Goal: Transaction & Acquisition: Purchase product/service

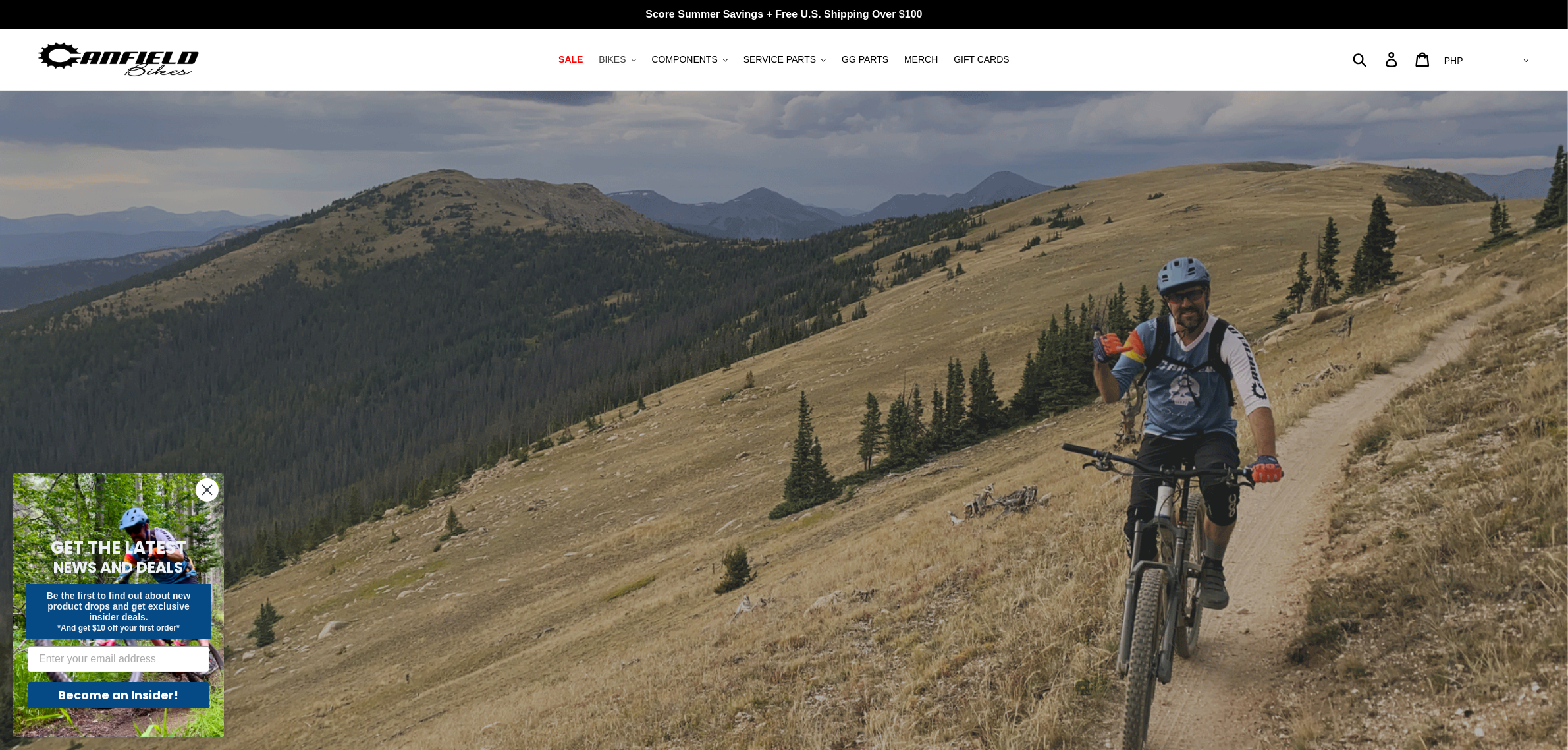
click at [639, 60] on button "BIKES .cls-1{fill:#231f20}" at bounding box center [617, 60] width 50 height 18
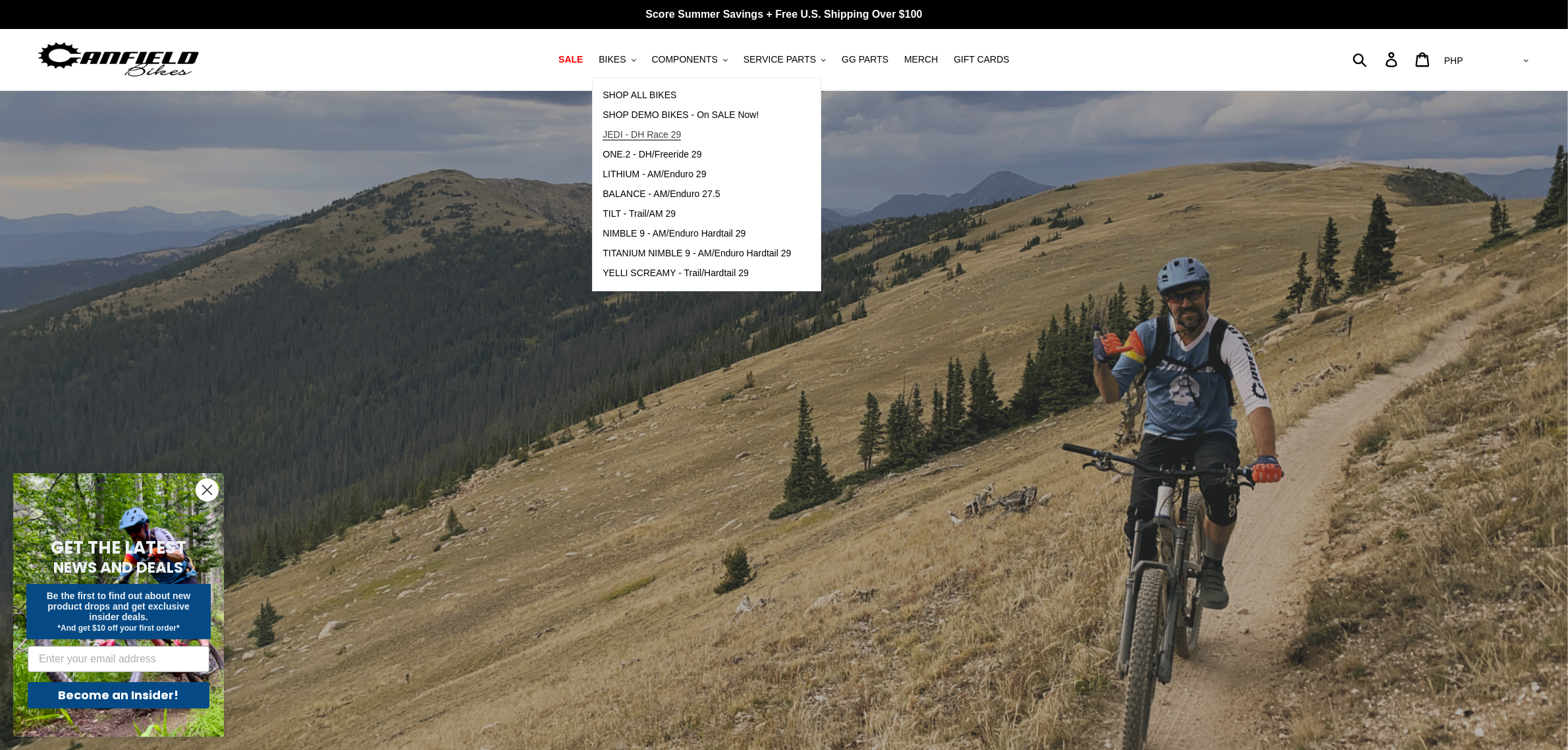
click at [663, 135] on span "JEDI - DH Race 29" at bounding box center [641, 135] width 78 height 11
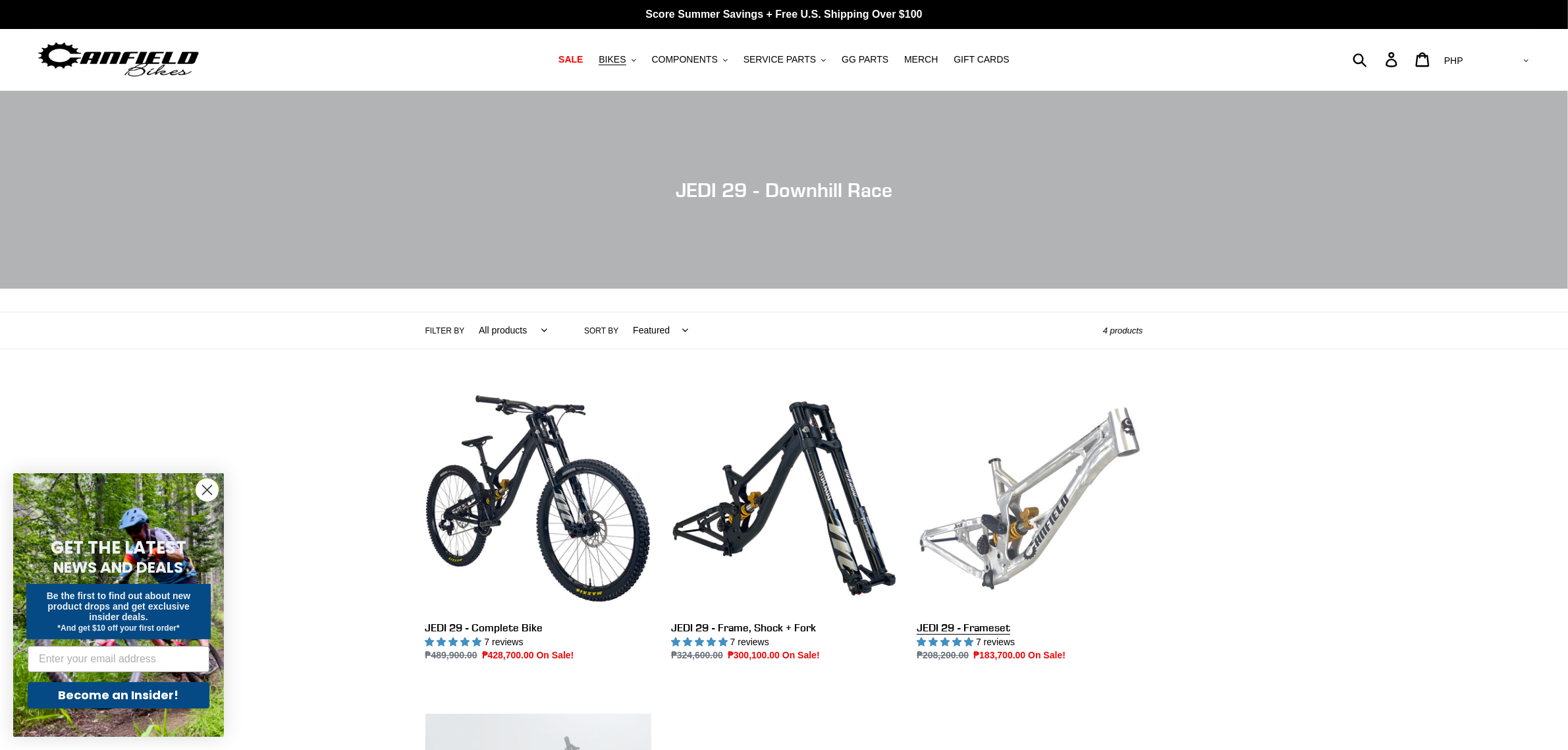
scroll to position [83, 0]
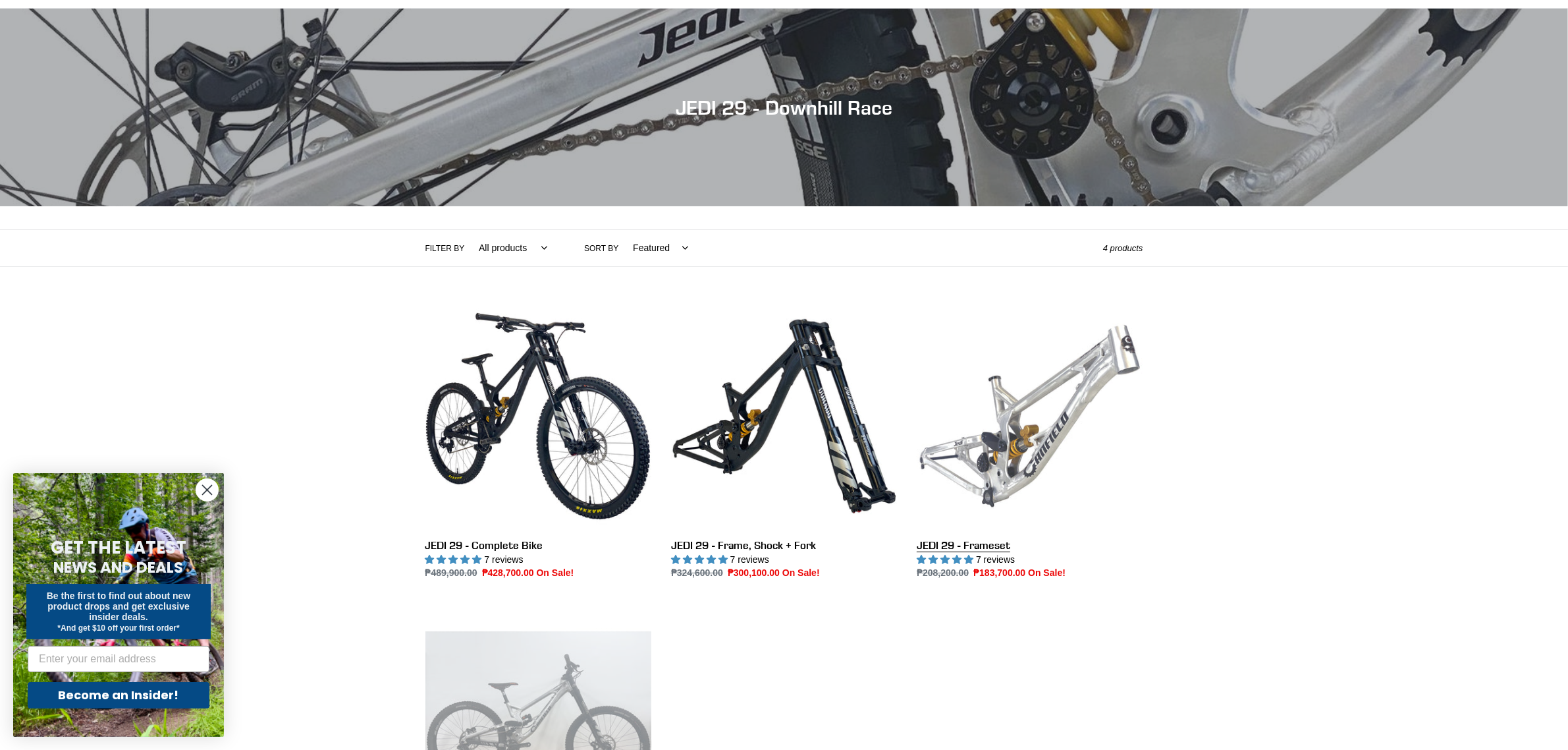
click at [1015, 524] on link "JEDI 29 - Frameset" at bounding box center [1029, 442] width 225 height 278
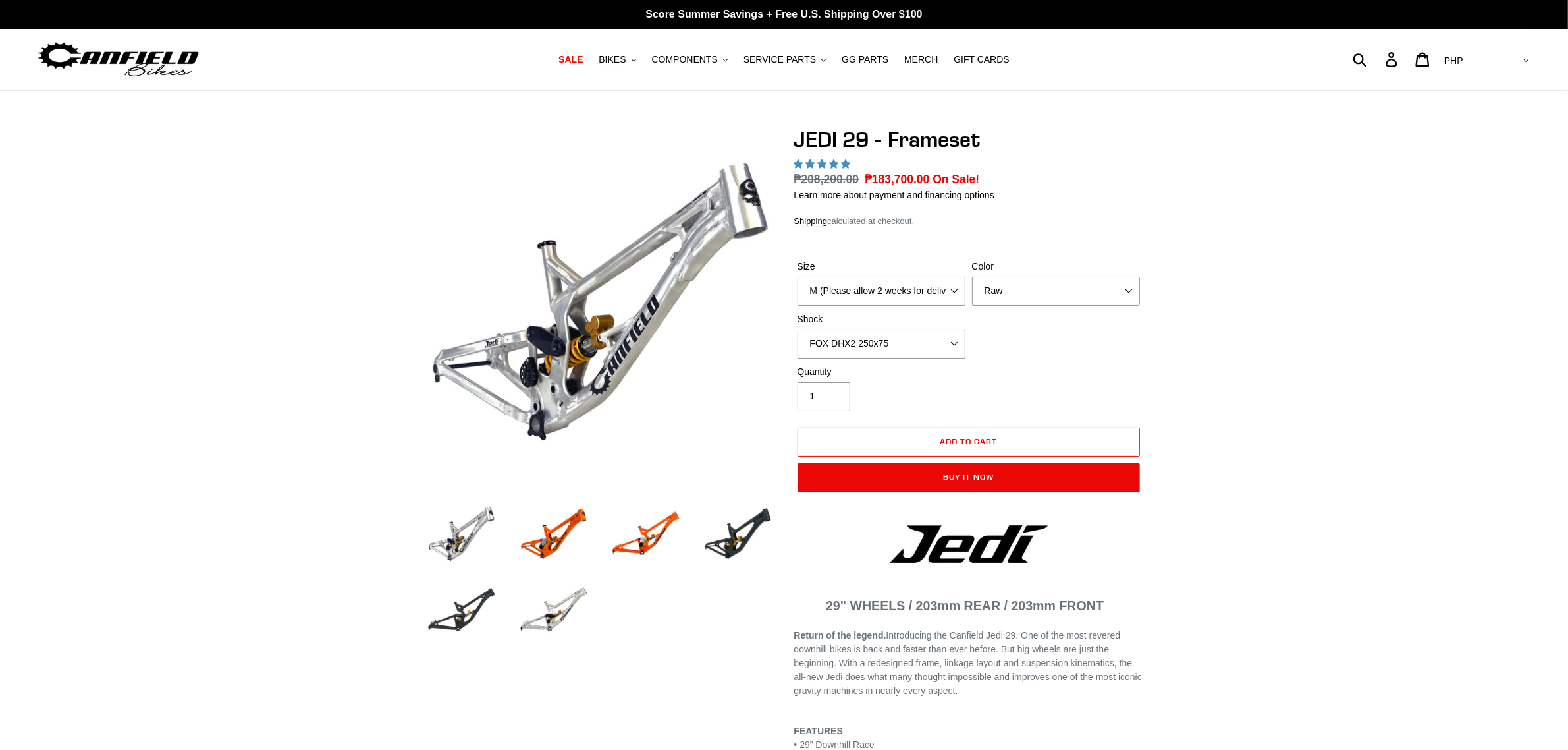
select select "highest-rating"
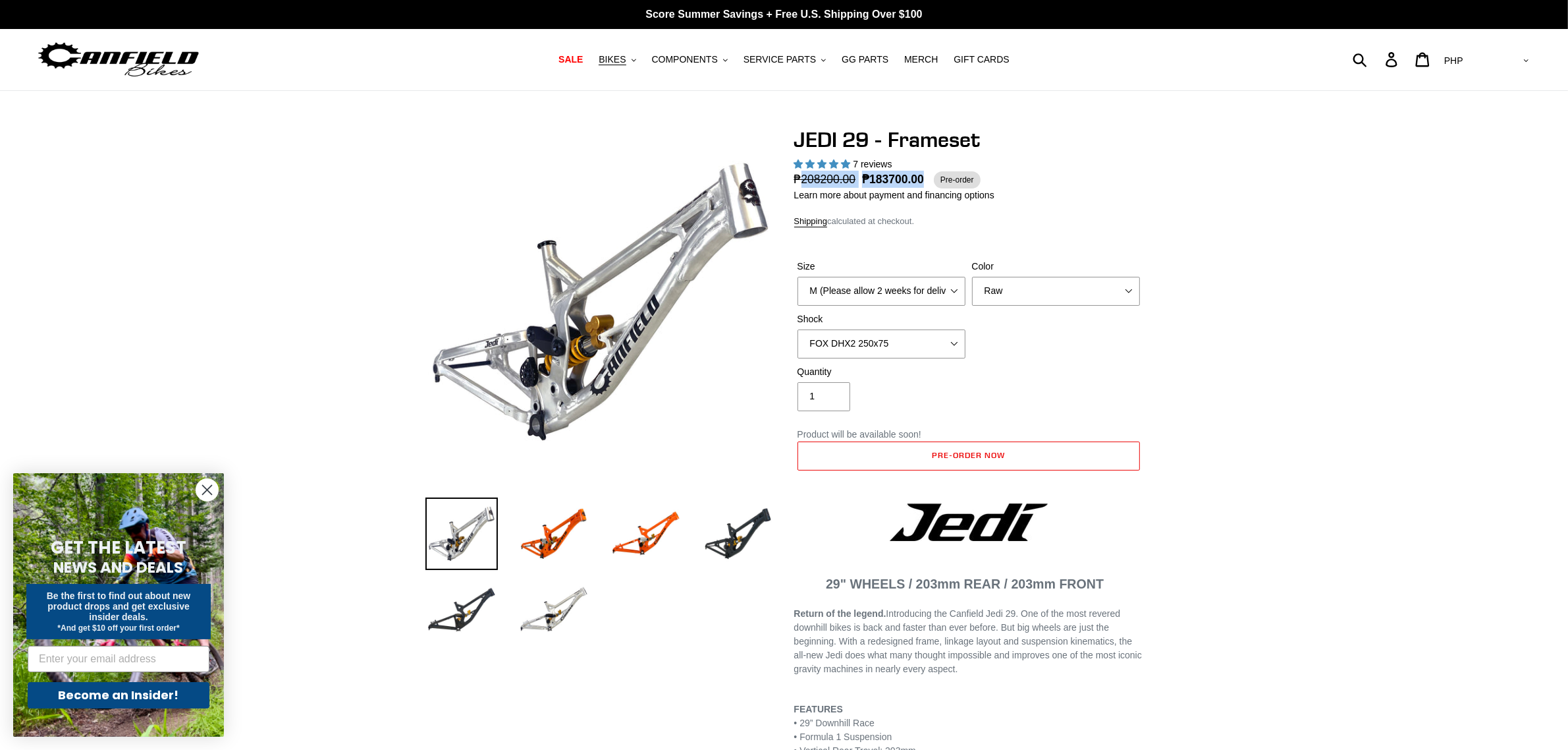
drag, startPoint x: 797, startPoint y: 181, endPoint x: 917, endPoint y: 176, distance: 120.1
click at [917, 176] on div "₱208200.00 ₱183700.00 Pre-order" at bounding box center [968, 179] width 349 height 17
copy div "208200.00 ₱183700.00"
